Goal: Find specific page/section: Find specific page/section

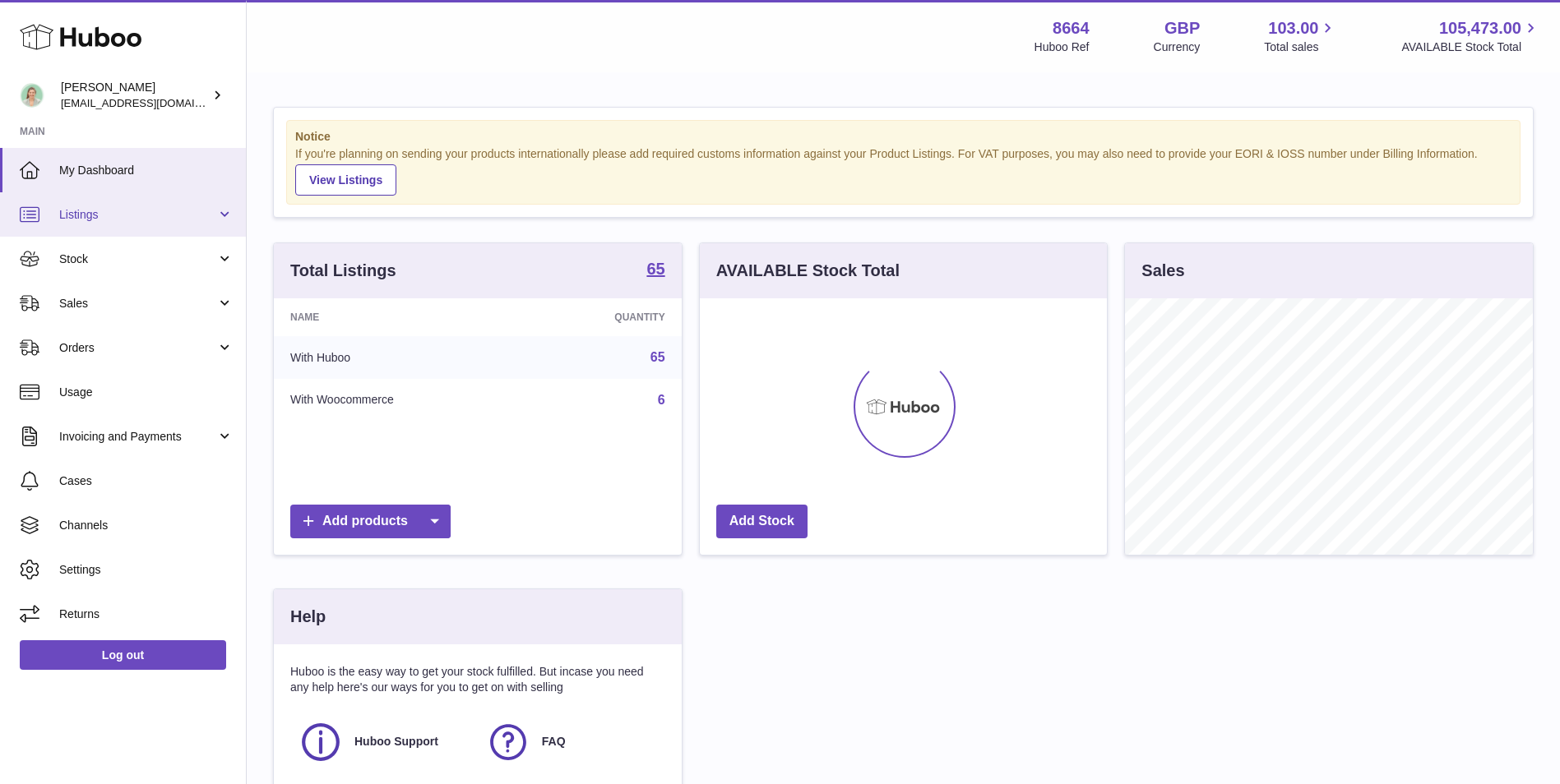
scroll to position [256, 407]
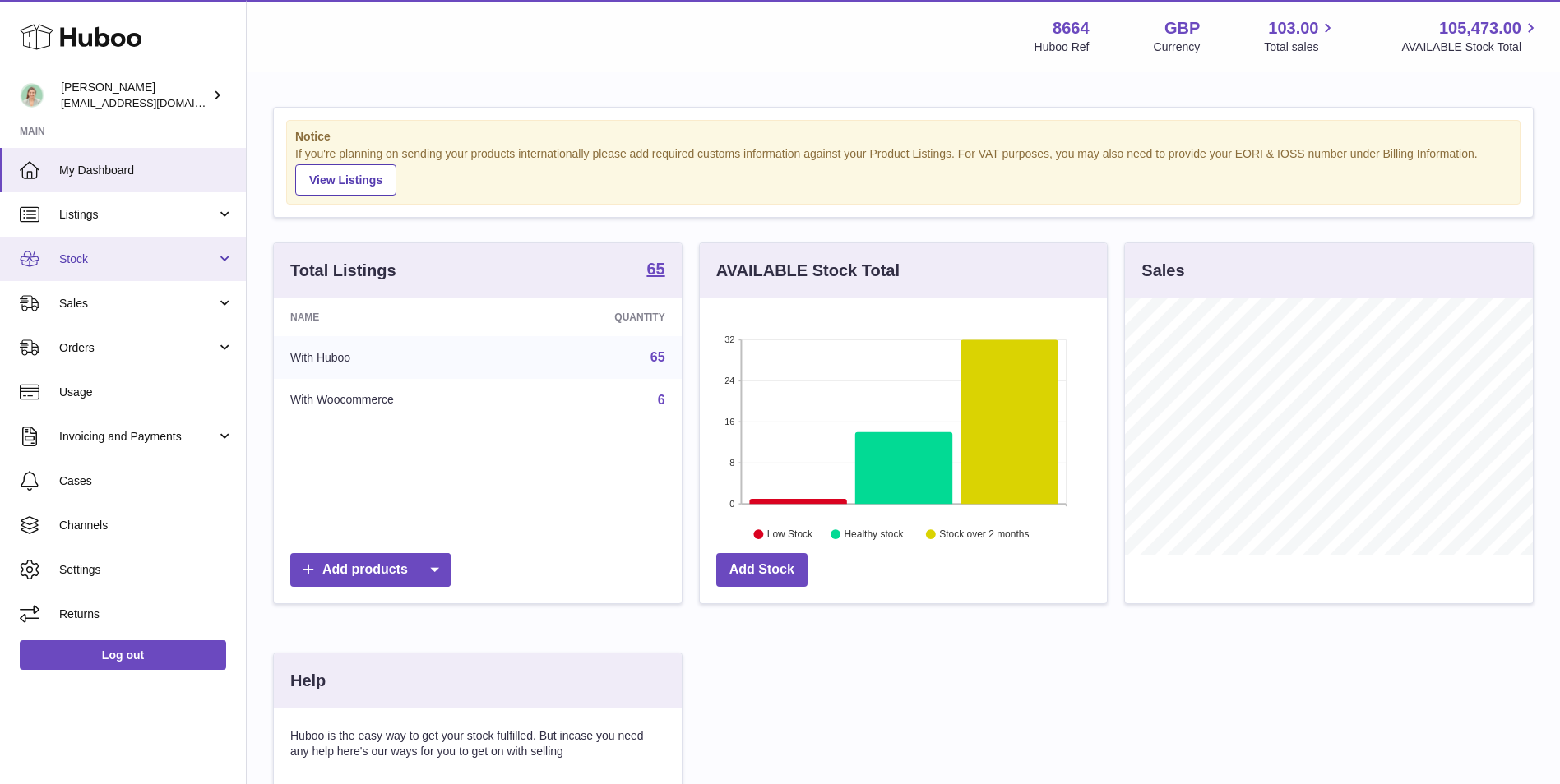
click at [164, 256] on span "Stock" at bounding box center [137, 259] width 157 height 16
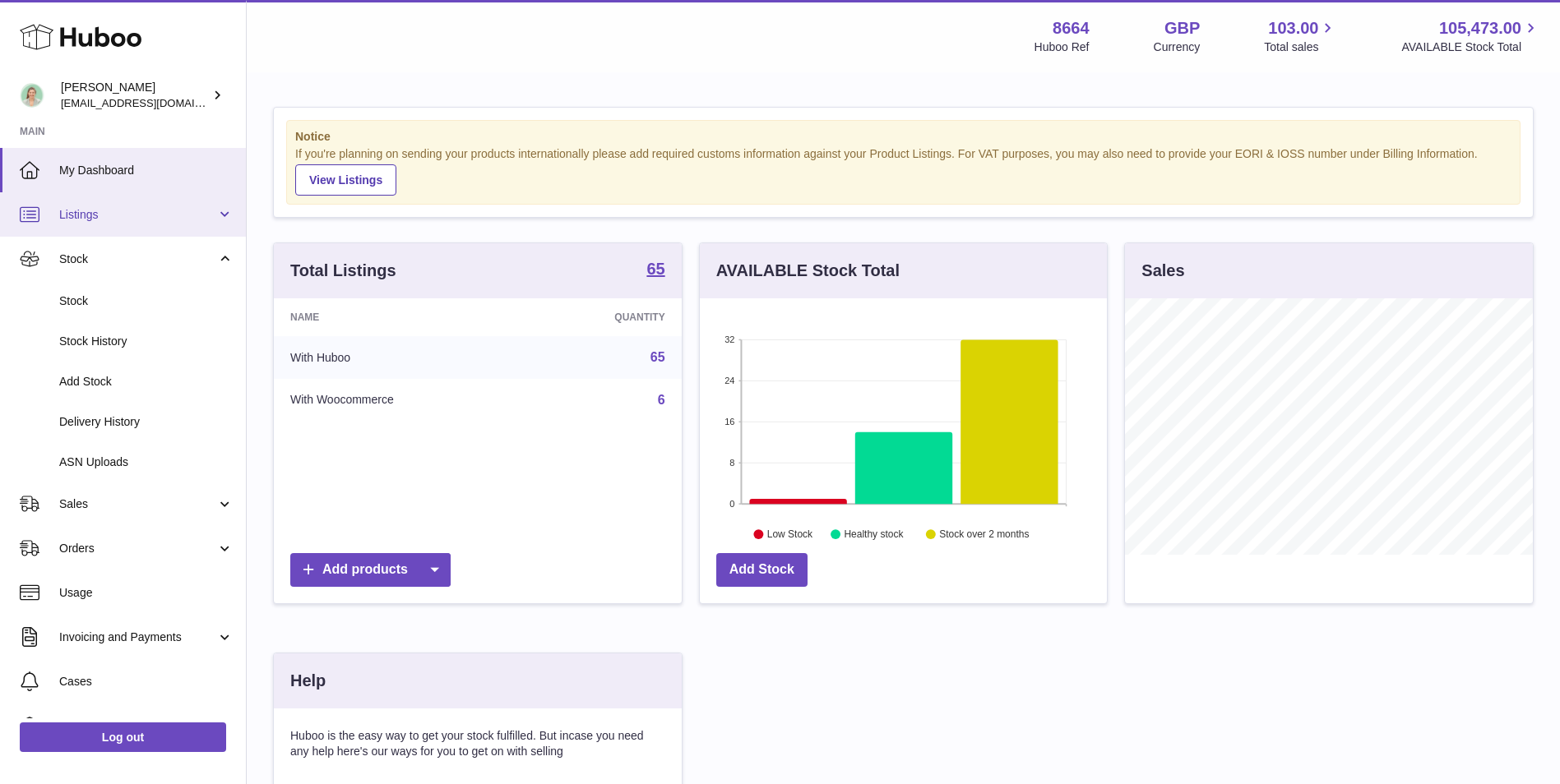
click at [163, 220] on span "Listings" at bounding box center [137, 215] width 157 height 16
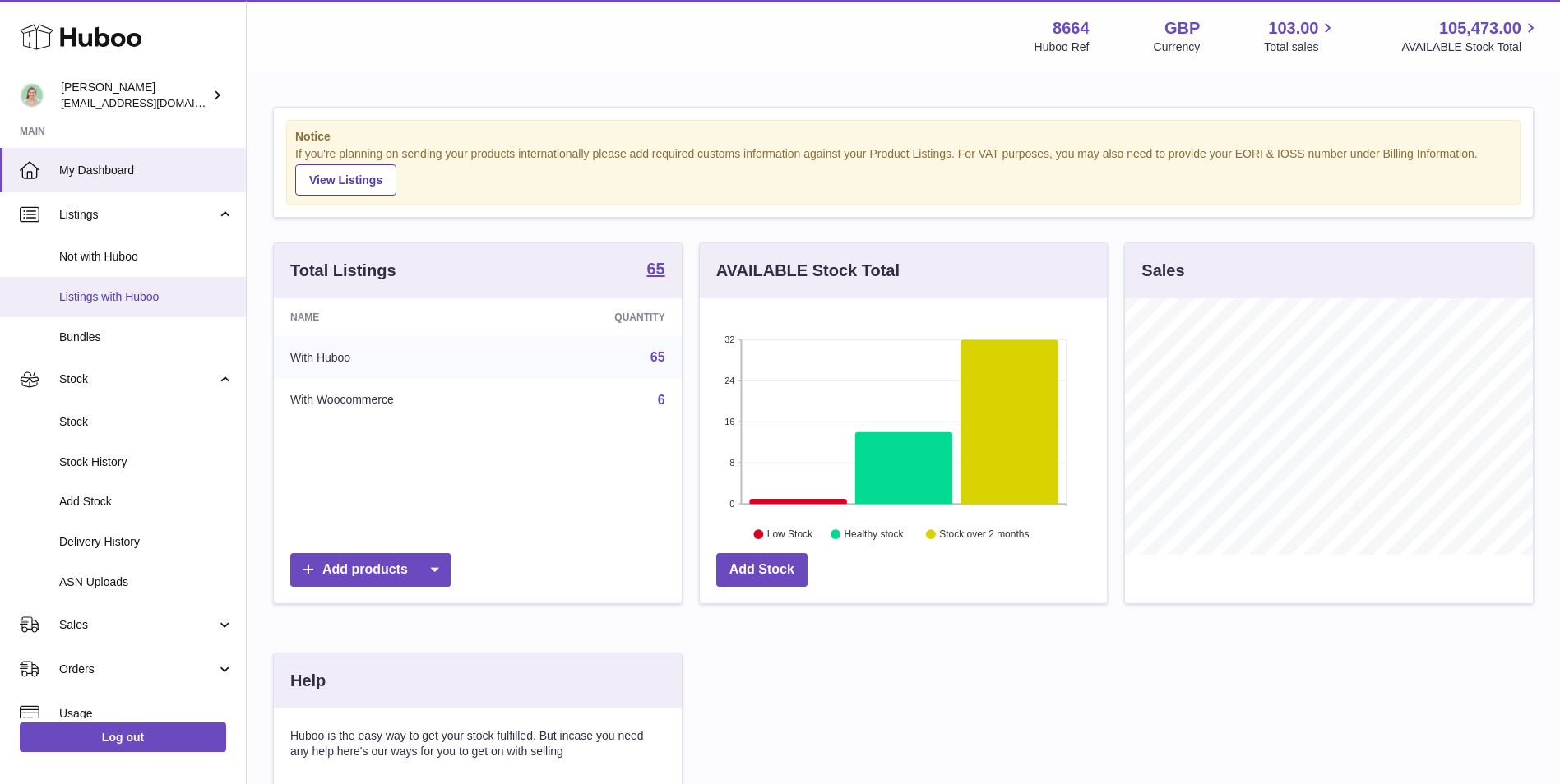
click at [151, 288] on link "Listings with Huboo" at bounding box center [123, 297] width 246 height 40
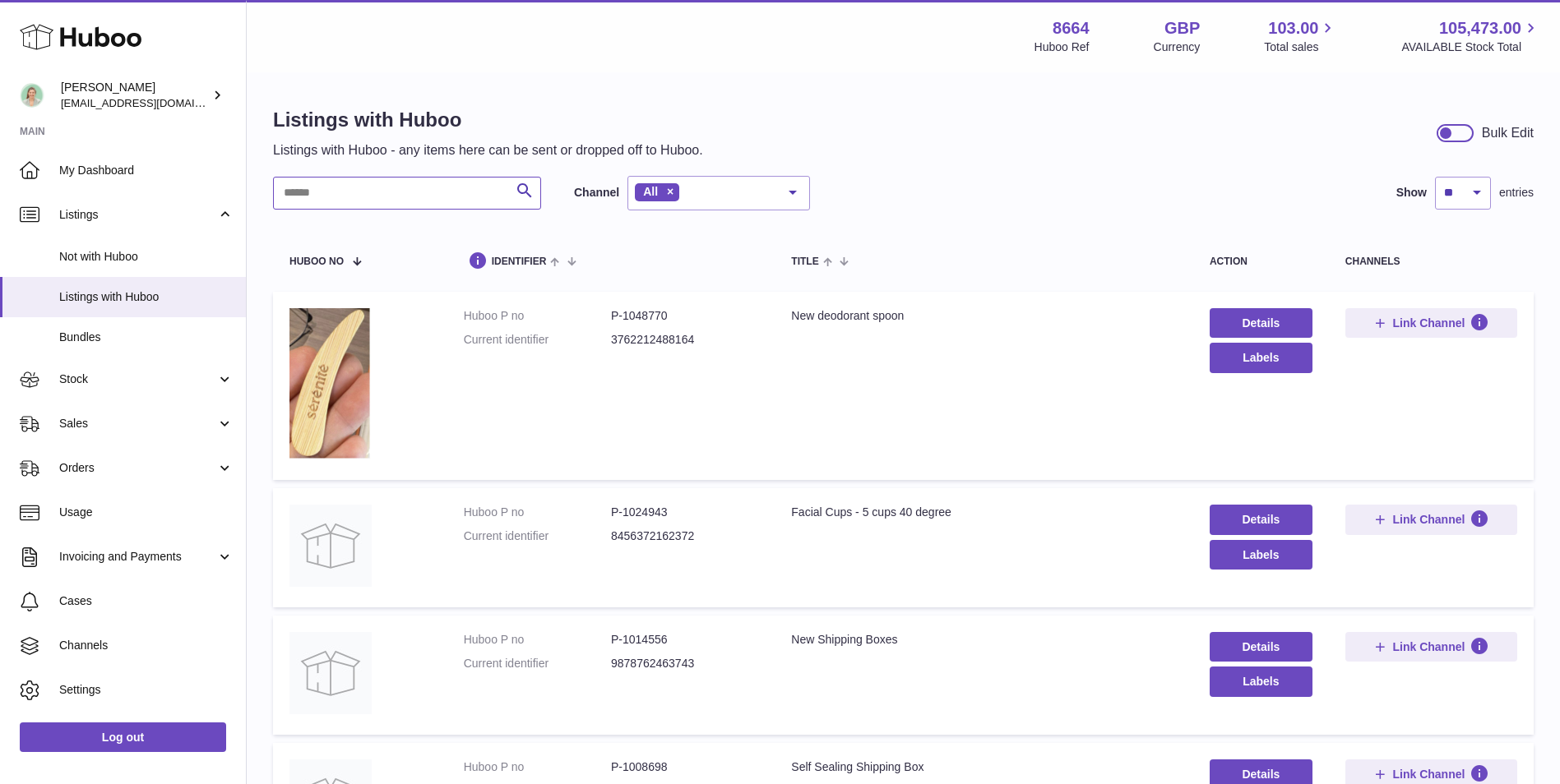
click at [392, 192] on input "text" at bounding box center [406, 193] width 268 height 33
paste input "****"
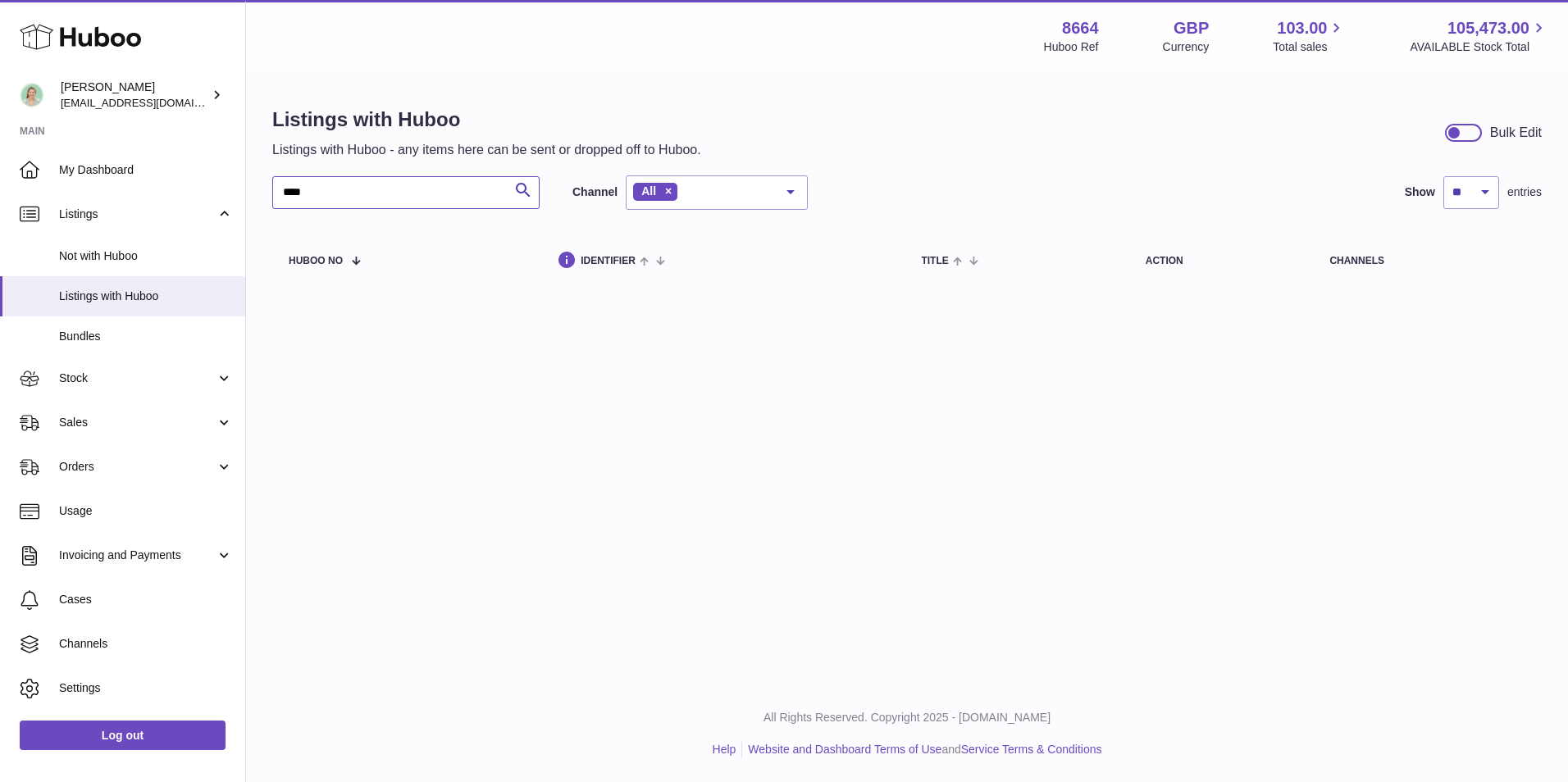
drag, startPoint x: 313, startPoint y: 190, endPoint x: 264, endPoint y: 183, distance: 49.5
click at [256, 186] on div "Listings with Huboo Listings with Huboo - any items here can be sent or dropped…" at bounding box center [907, 198] width 1322 height 250
type input "***"
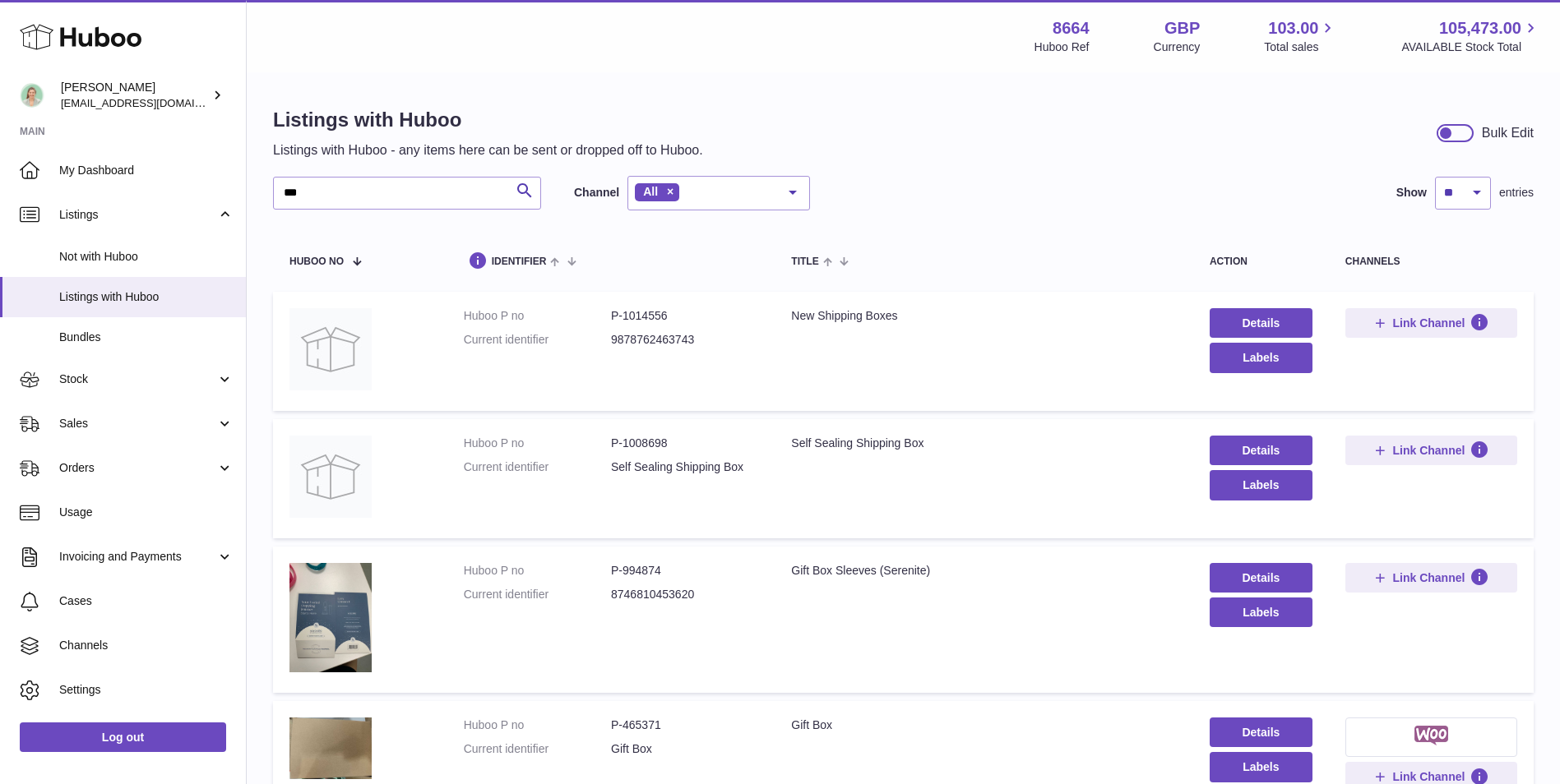
click at [646, 313] on dd "P-1014556" at bounding box center [685, 316] width 147 height 16
copy dd "1014556"
